Goal: Transaction & Acquisition: Purchase product/service

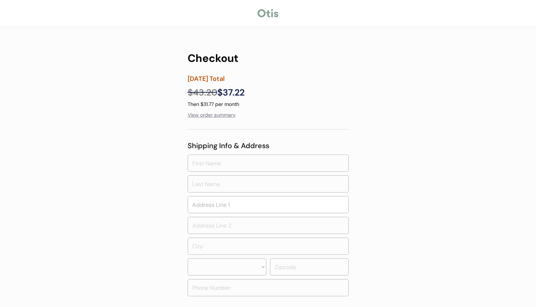
select select ""PLACEHOLDER_1427118222253""
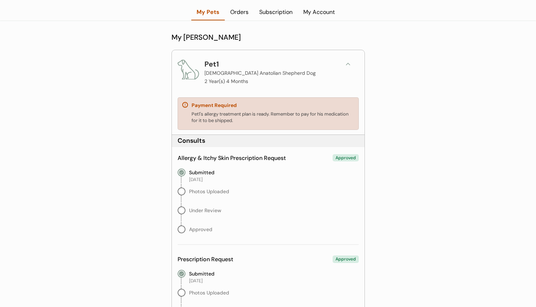
scroll to position [55, 0]
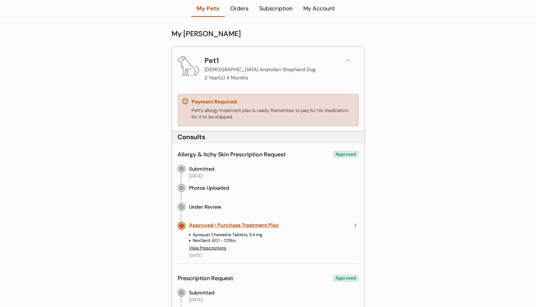
click at [339, 57] on div "Pet1 Male Anatolian Shepherd Dog 2 Year(s) 4 Months" at bounding box center [268, 68] width 181 height 27
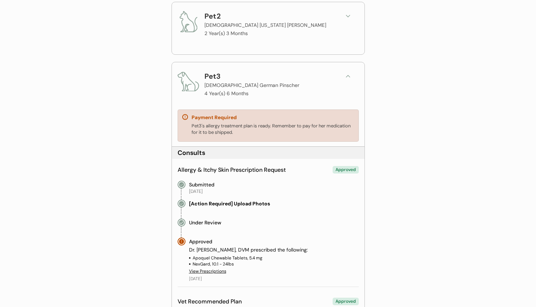
scroll to position [193, 0]
click at [348, 77] on icon at bounding box center [347, 75] width 7 height 7
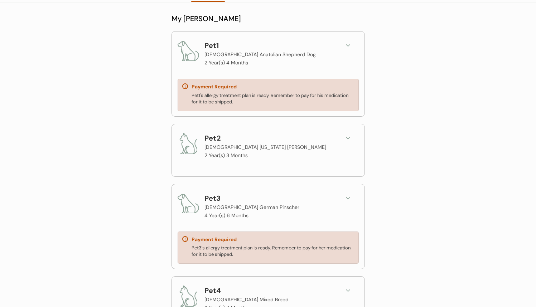
scroll to position [67, 0]
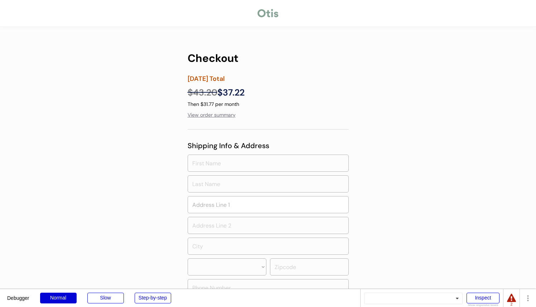
select select ""PLACEHOLDER_1427118222253""
